Goal: Information Seeking & Learning: Find specific fact

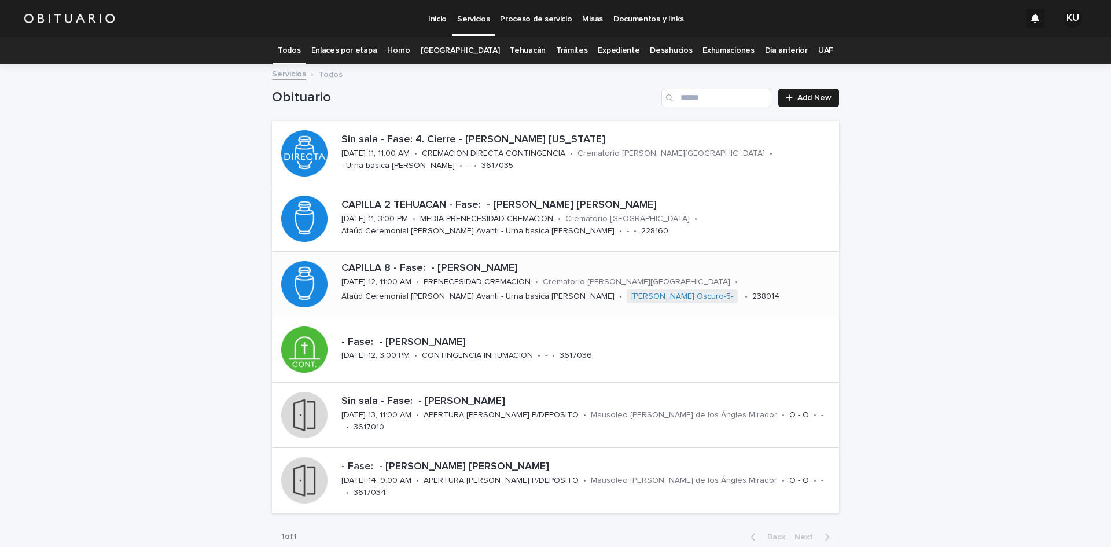
click at [493, 266] on p "CAPILLA 8 - Fase: - [PERSON_NAME]" at bounding box center [587, 268] width 493 height 13
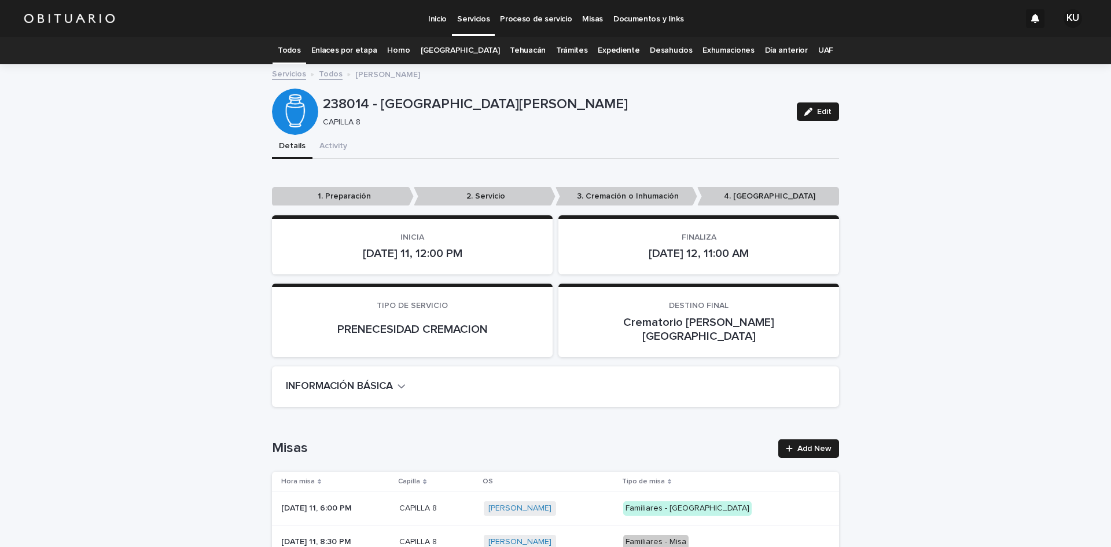
click at [300, 48] on link "Todos" at bounding box center [289, 50] width 23 height 27
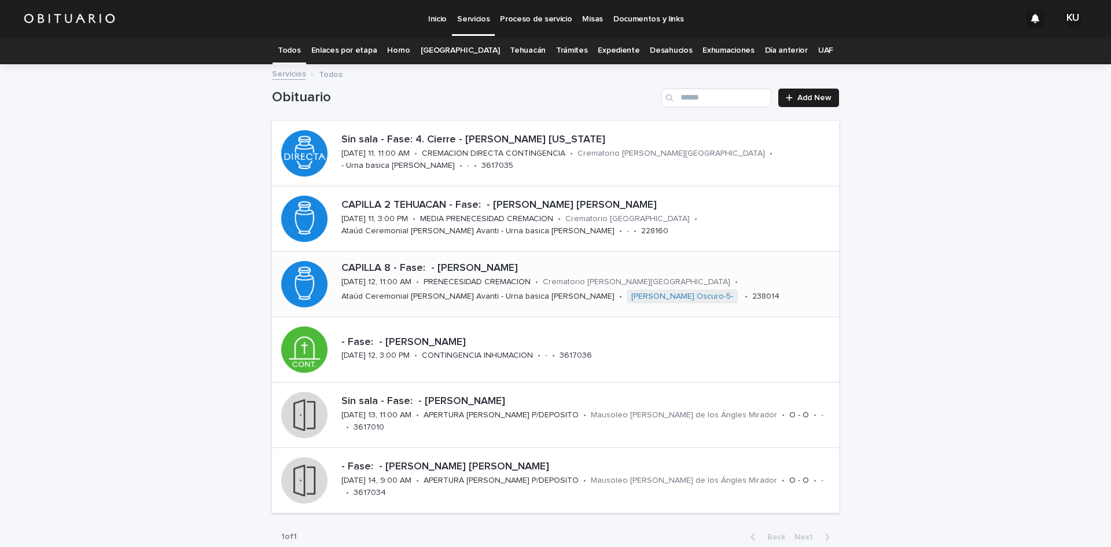
click at [720, 288] on div "CAPILLA 8 - Fase: - [PERSON_NAME] [DATE] 12, 11:00 AM • PRENECESIDAD CREMACION …" at bounding box center [588, 283] width 502 height 53
